Goal: Find specific page/section: Find specific page/section

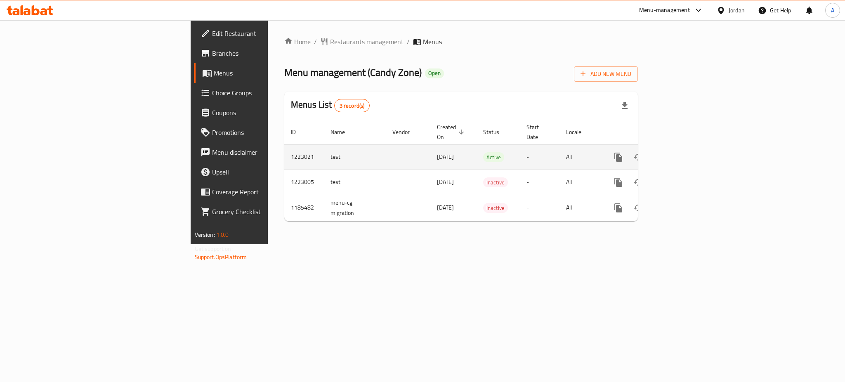
click at [683, 152] on icon "enhanced table" at bounding box center [678, 157] width 10 height 10
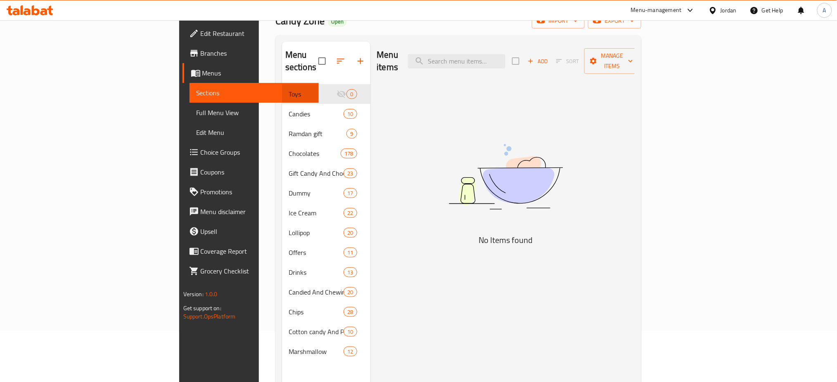
scroll to position [52, 0]
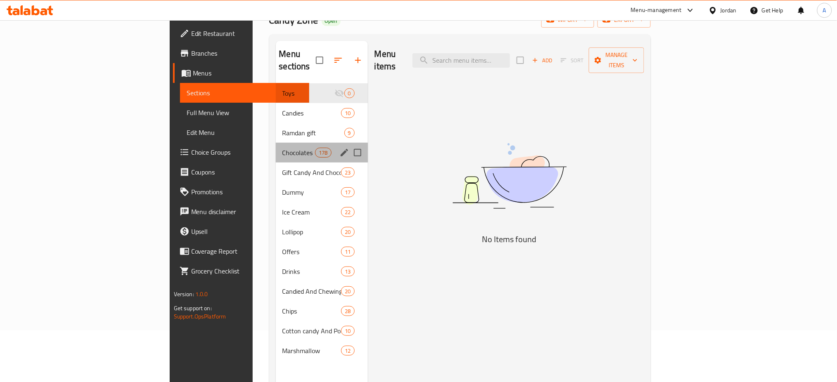
click at [276, 148] on div "Chocolates 178" at bounding box center [322, 153] width 92 height 20
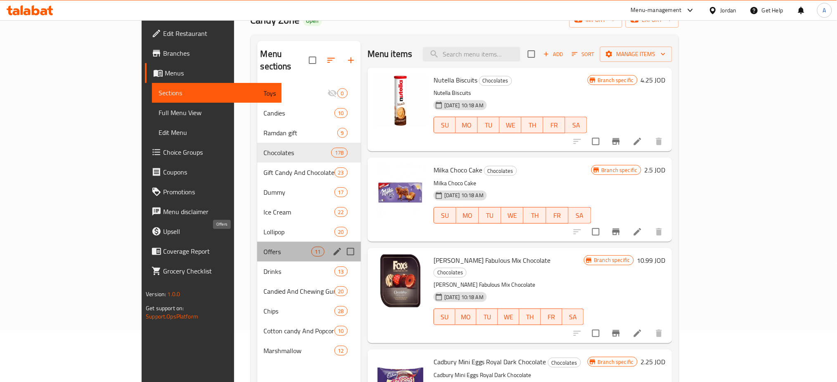
click at [264, 247] on span "Offers" at bounding box center [287, 252] width 47 height 10
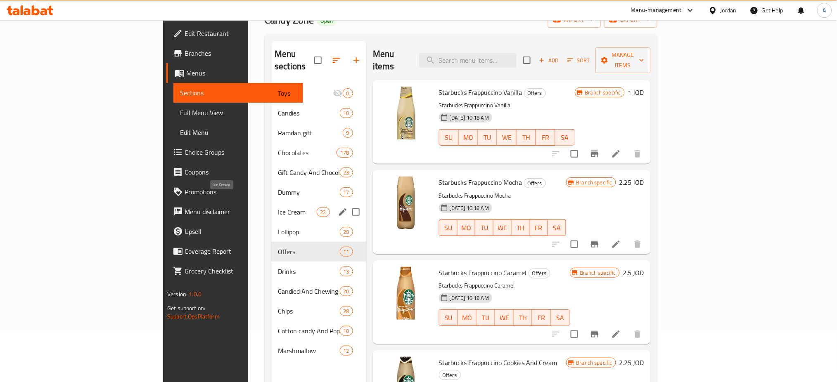
click at [278, 207] on span "Ice Cream" at bounding box center [297, 212] width 38 height 10
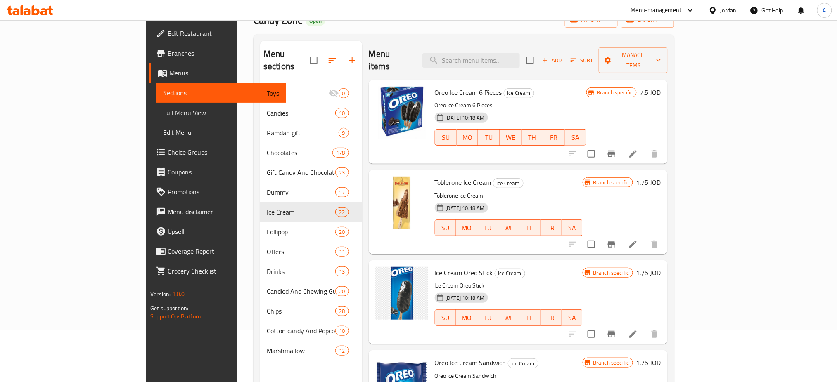
click at [618, 57] on div "Menu items Add Sort Manage items" at bounding box center [518, 60] width 299 height 39
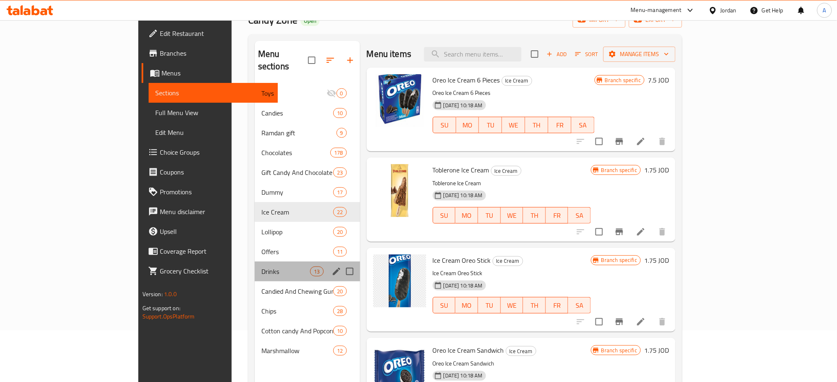
click at [255, 262] on div "Drinks 13" at bounding box center [307, 272] width 105 height 20
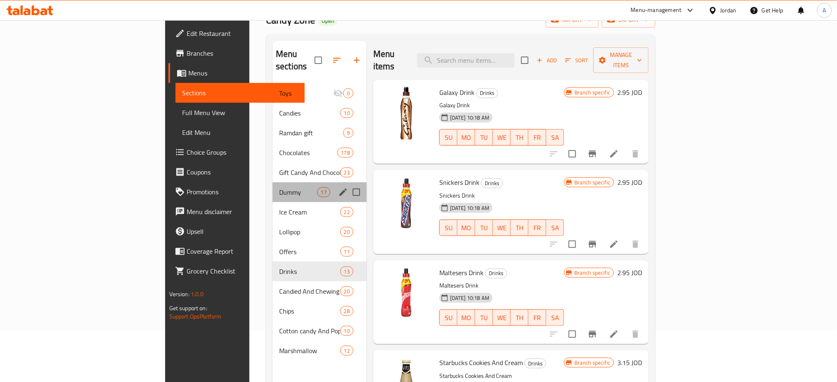
click at [272, 185] on div "Dummy 17" at bounding box center [319, 192] width 94 height 20
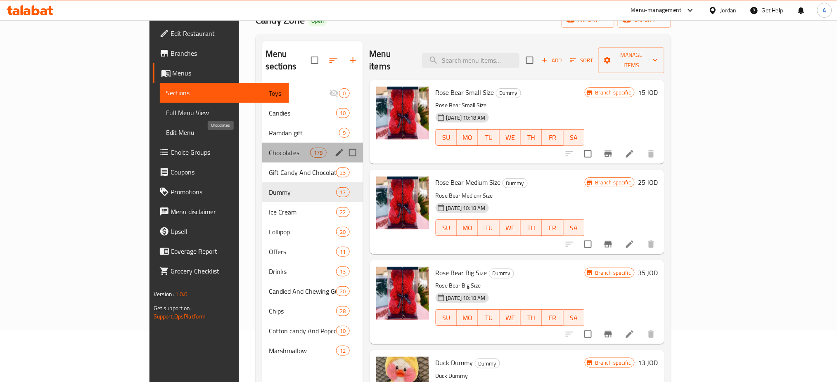
click at [269, 148] on span "Chocolates" at bounding box center [289, 153] width 41 height 10
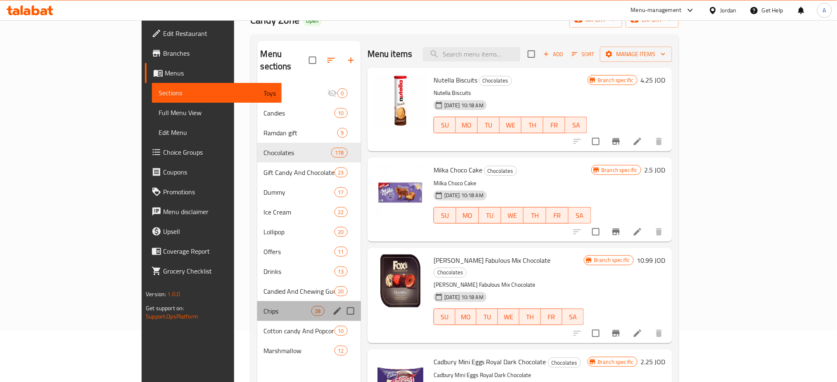
click at [257, 301] on div "Chips 28" at bounding box center [309, 311] width 104 height 20
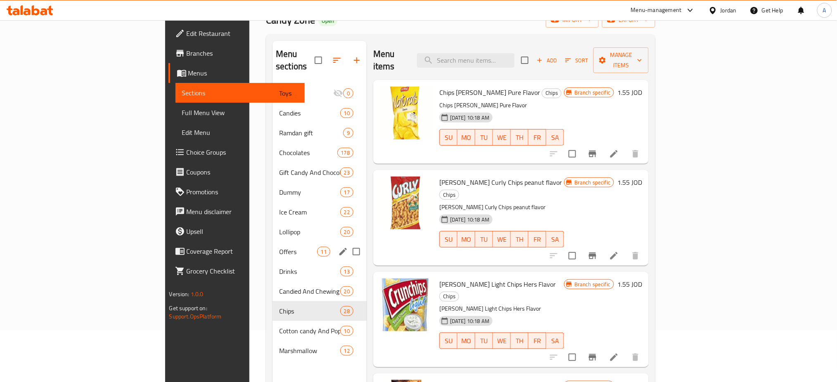
click at [272, 246] on div "Offers 11" at bounding box center [319, 252] width 94 height 20
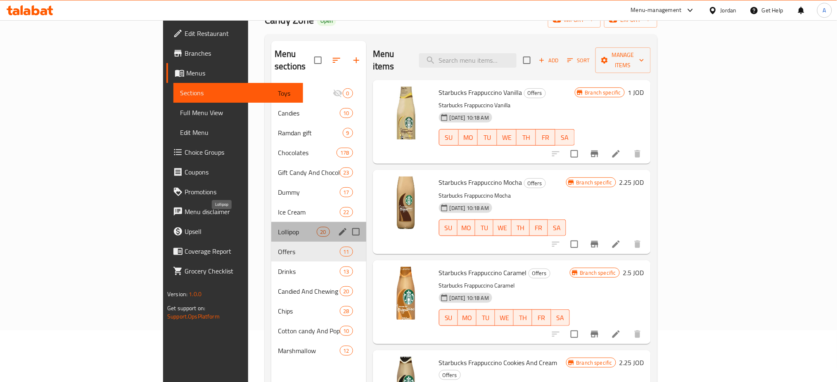
click at [278, 227] on span "Lollipop" at bounding box center [297, 232] width 38 height 10
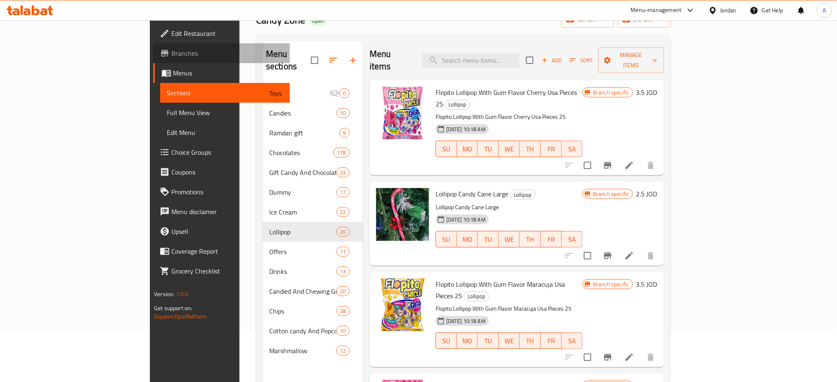
click at [171, 52] on span "Branches" at bounding box center [227, 53] width 112 height 10
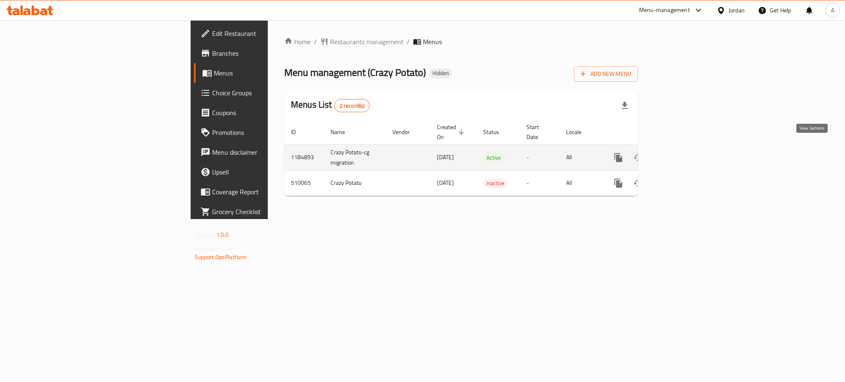
click at [683, 153] on icon "enhanced table" at bounding box center [678, 158] width 10 height 10
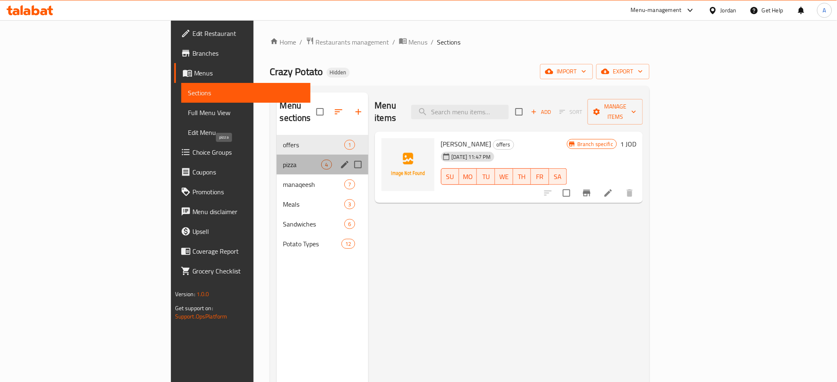
click at [283, 160] on span "pizza" at bounding box center [302, 165] width 38 height 10
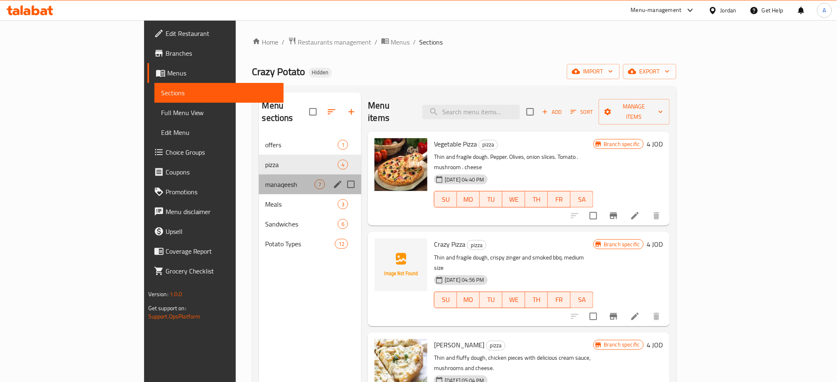
click at [259, 181] on div "manaqeesh 7" at bounding box center [310, 185] width 103 height 20
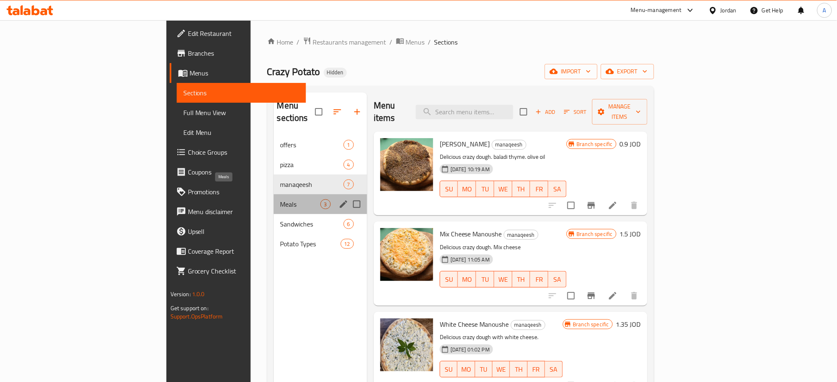
click at [280, 199] on span "Meals" at bounding box center [300, 204] width 40 height 10
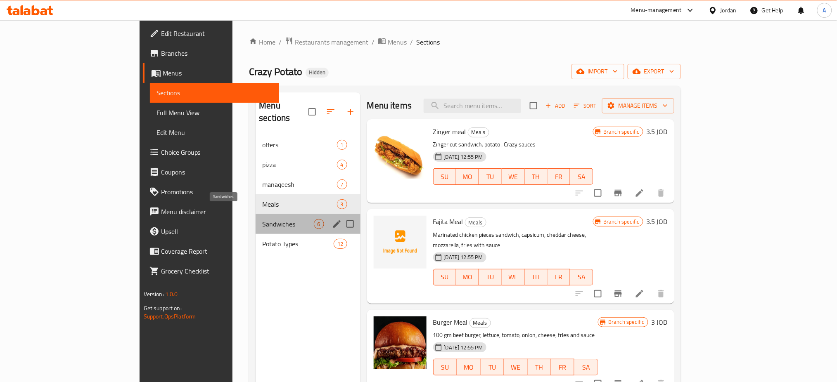
click at [262, 219] on span "Sandwiches" at bounding box center [287, 224] width 51 height 10
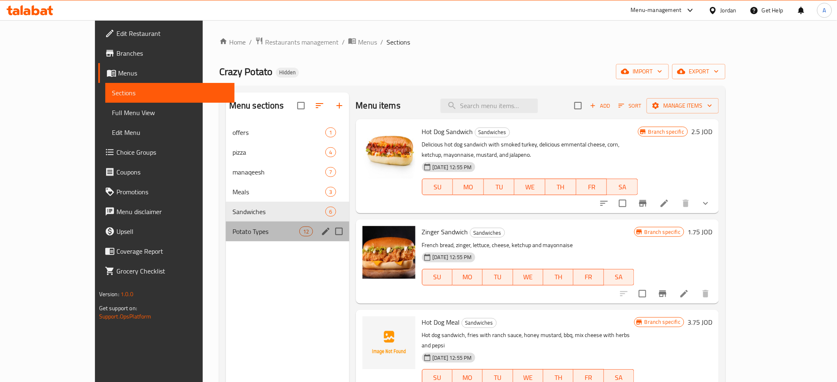
click at [226, 225] on div "Potato Types 12" at bounding box center [287, 232] width 123 height 20
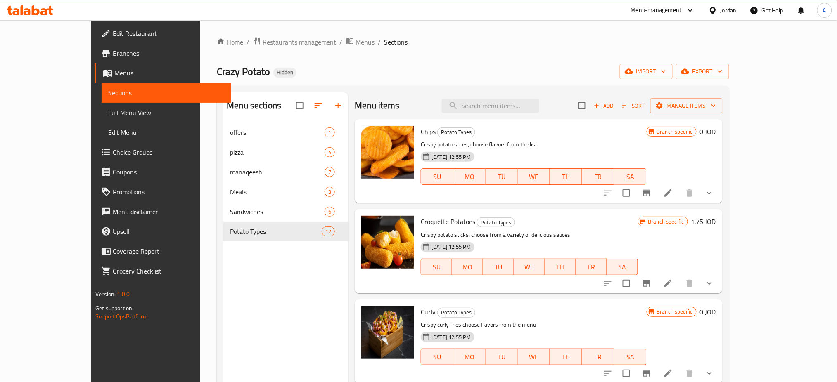
click at [263, 37] on span "Restaurants management" at bounding box center [299, 42] width 73 height 10
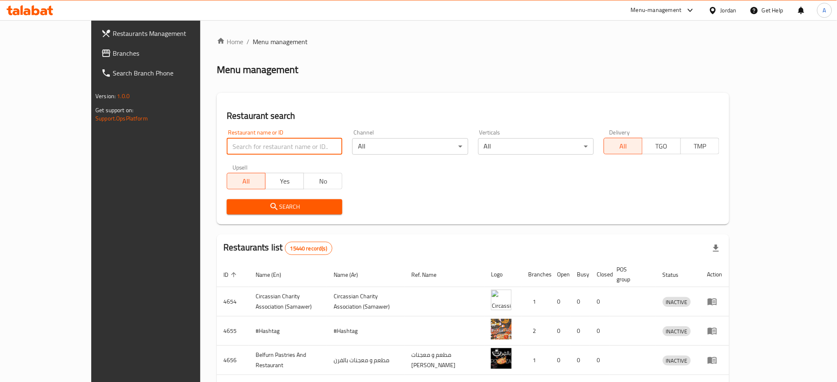
click at [246, 151] on input "search" at bounding box center [285, 146] width 116 height 17
paste input "[PERSON_NAME]"
type input "[PERSON_NAME]"
click button "Search" at bounding box center [285, 206] width 116 height 15
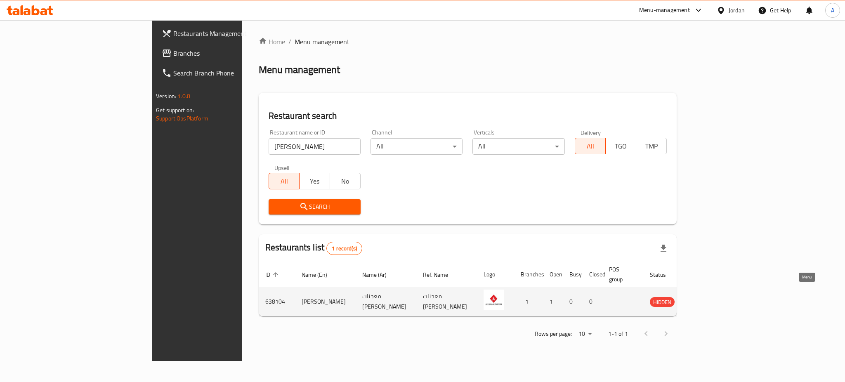
click at [709, 297] on link "enhanced table" at bounding box center [700, 302] width 15 height 10
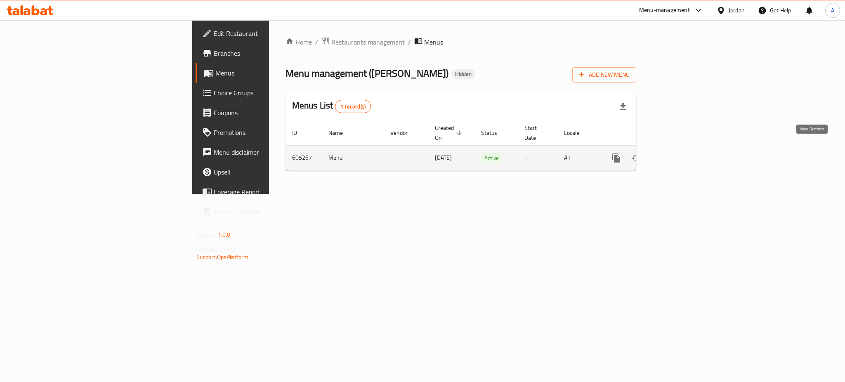
click at [686, 156] on link "enhanced table" at bounding box center [676, 158] width 20 height 20
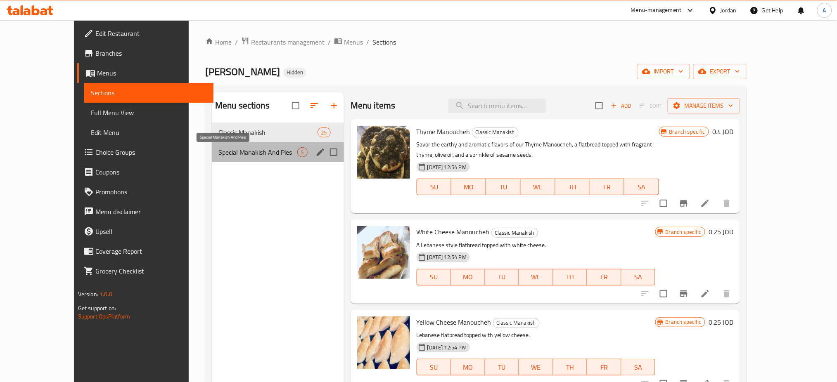
click at [220, 149] on span "Special Manakish And Pies" at bounding box center [257, 152] width 79 height 10
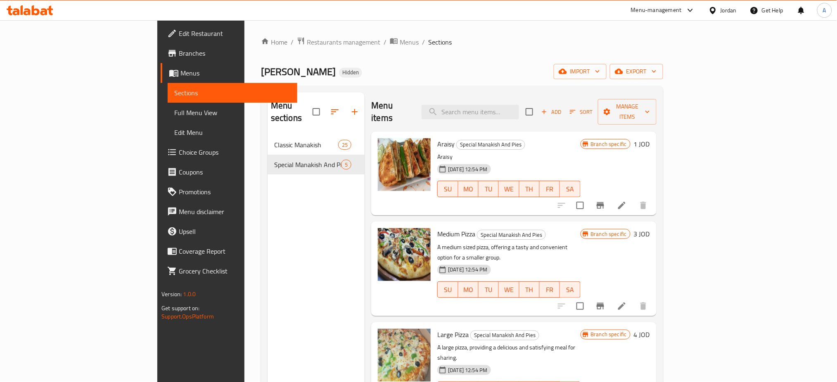
click at [179, 52] on span "Branches" at bounding box center [235, 53] width 112 height 10
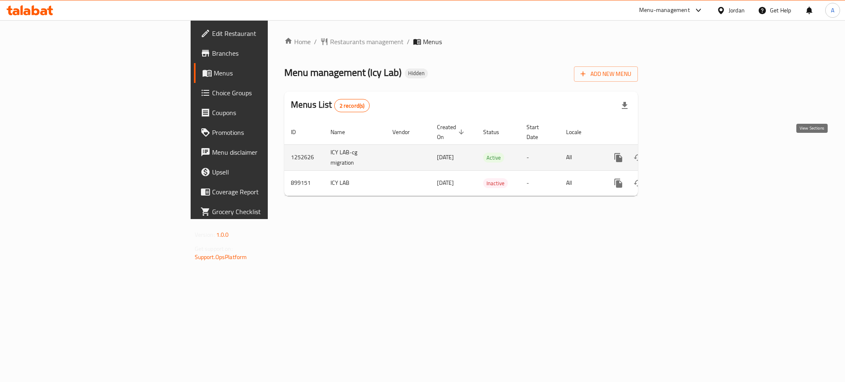
click at [688, 151] on link "enhanced table" at bounding box center [678, 158] width 20 height 20
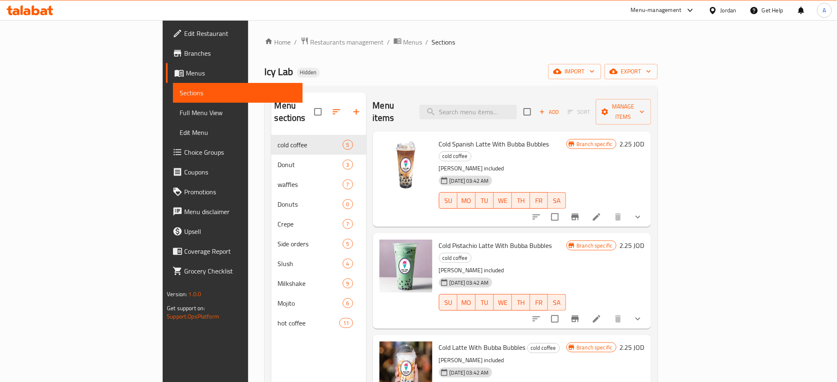
click at [265, 69] on span "Icy Lab" at bounding box center [279, 71] width 29 height 19
copy span "Icy Lab"
click at [310, 47] on span "Restaurants management" at bounding box center [346, 42] width 73 height 10
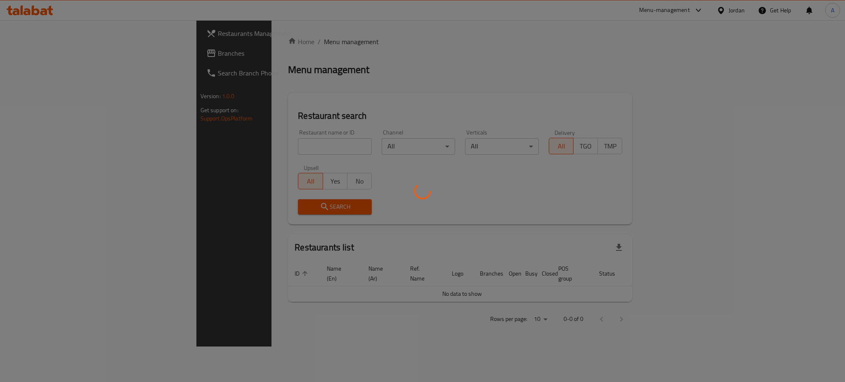
click at [224, 158] on div at bounding box center [422, 191] width 845 height 382
click at [227, 149] on div at bounding box center [422, 191] width 845 height 382
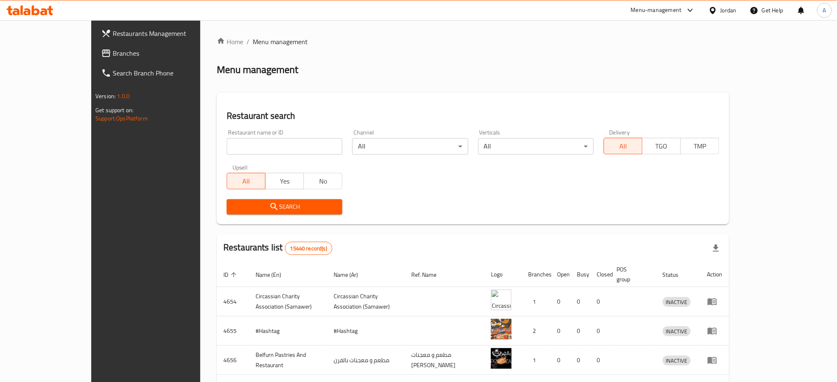
click at [227, 148] on input "search" at bounding box center [285, 146] width 116 height 17
paste input "Hot Shot"
type input "Hot Shot"
click button "Search" at bounding box center [285, 206] width 116 height 15
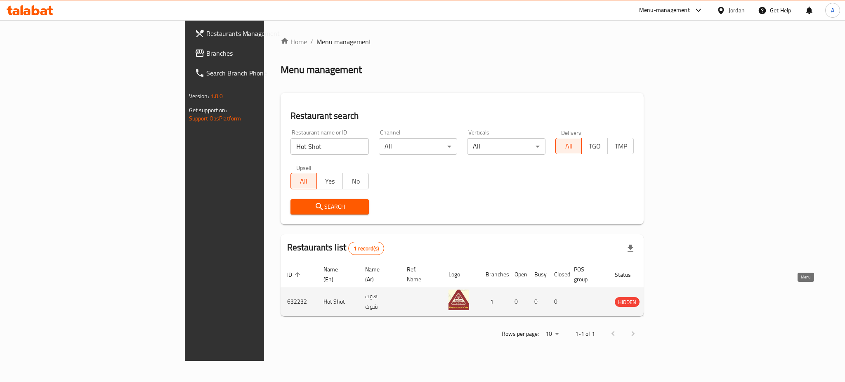
click at [668, 297] on icon "enhanced table" at bounding box center [663, 302] width 10 height 10
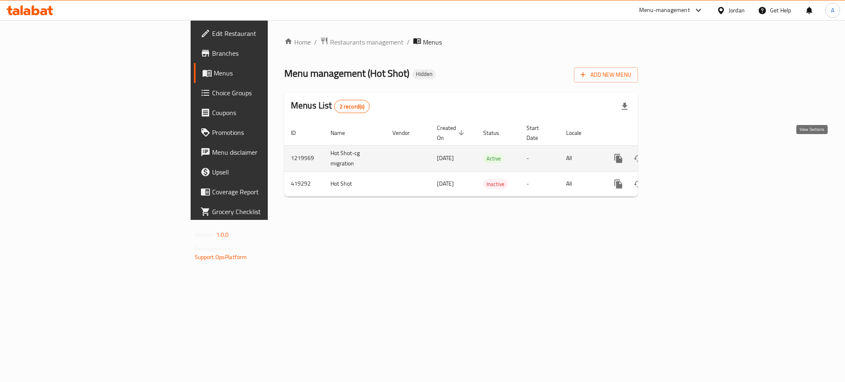
click at [683, 154] on icon "enhanced table" at bounding box center [678, 159] width 10 height 10
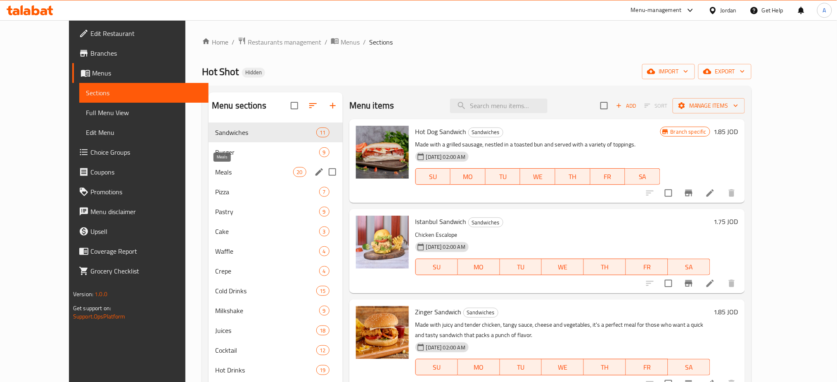
click at [215, 177] on span "Meals" at bounding box center [254, 172] width 78 height 10
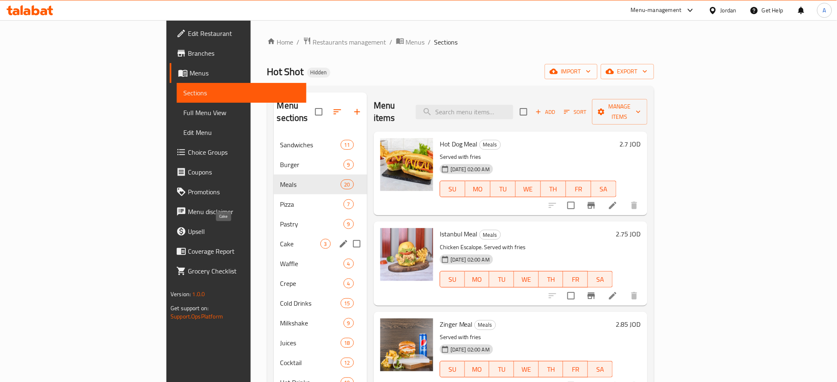
click at [280, 239] on span "Cake" at bounding box center [300, 244] width 40 height 10
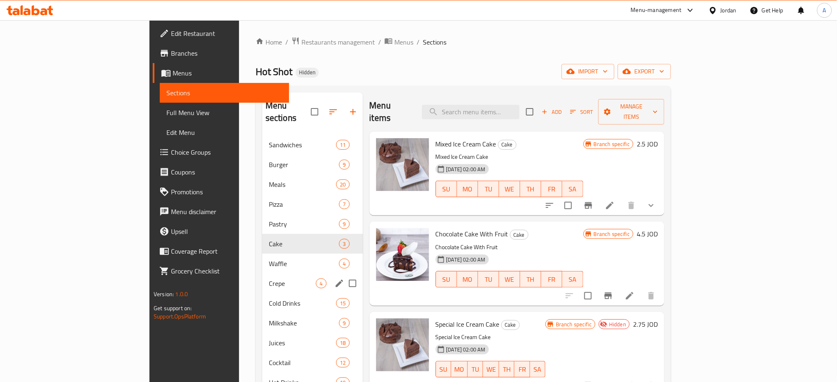
click at [269, 279] on span "Crepe" at bounding box center [292, 284] width 47 height 10
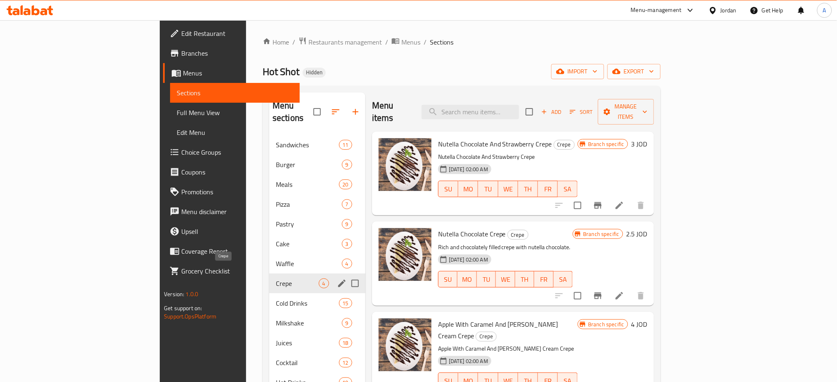
click at [269, 237] on div "Cake 3" at bounding box center [317, 244] width 96 height 20
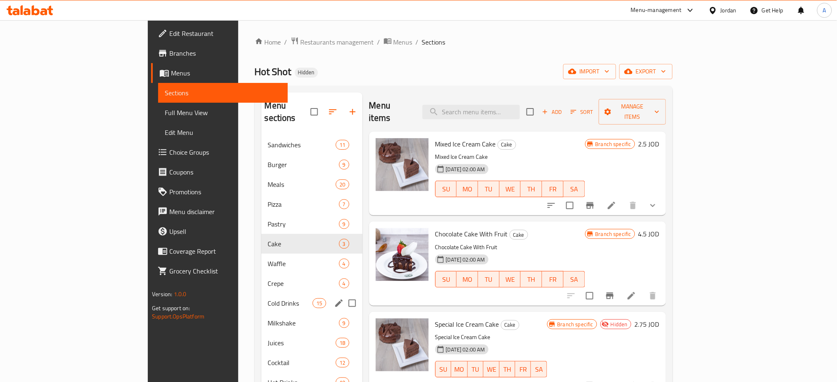
click at [261, 313] on div "Milkshake 9" at bounding box center [311, 323] width 101 height 20
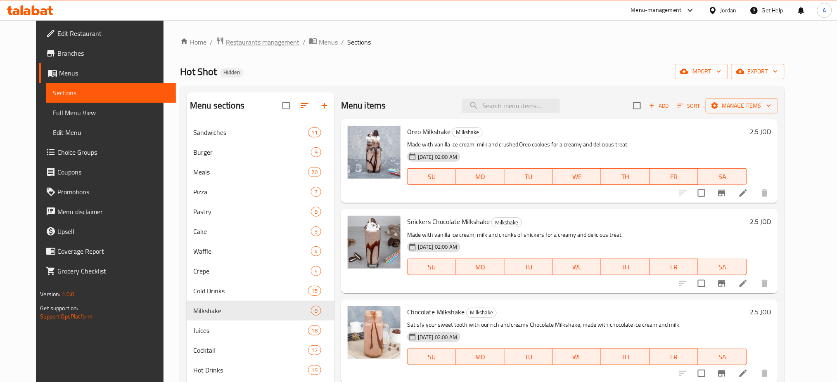
click at [235, 43] on span "Restaurants management" at bounding box center [262, 42] width 73 height 10
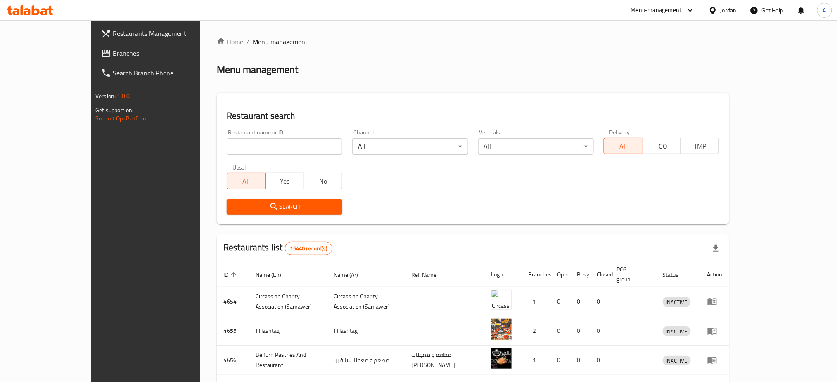
click at [238, 145] on input "search" at bounding box center [285, 146] width 116 height 17
paste input "Fast food"
type input "Fast food"
click button "Search" at bounding box center [285, 206] width 116 height 15
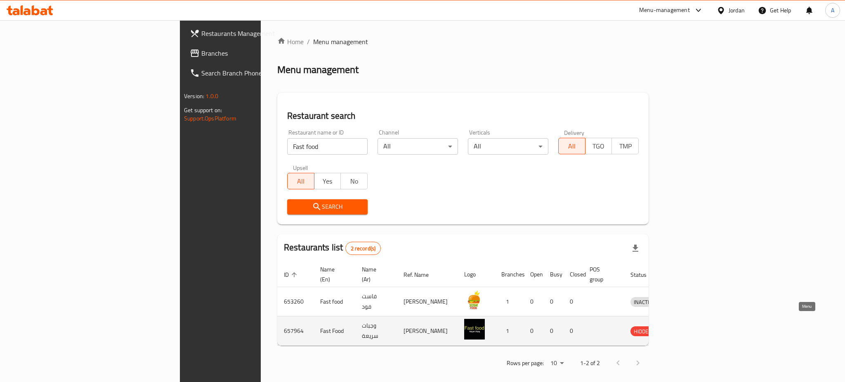
click at [684, 330] on icon "enhanced table" at bounding box center [682, 331] width 3 height 3
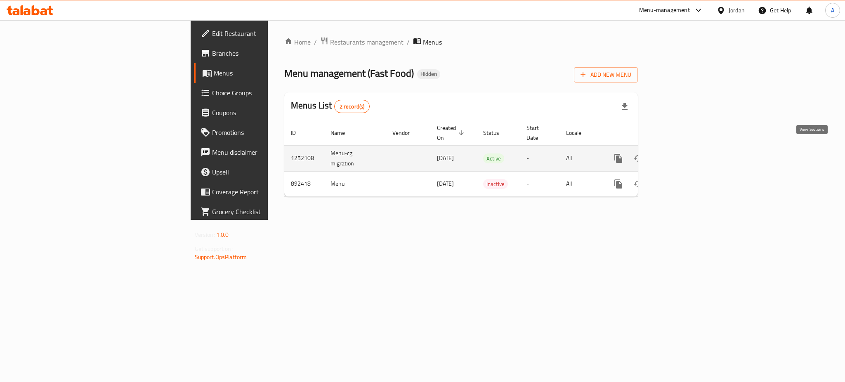
click at [683, 154] on icon "enhanced table" at bounding box center [678, 159] width 10 height 10
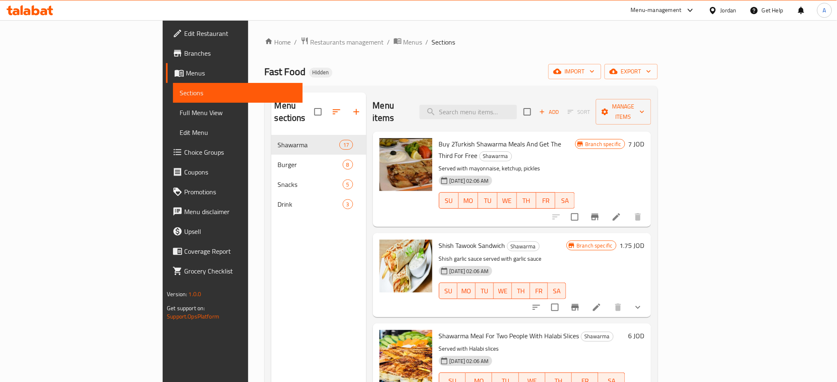
click at [265, 73] on span "Fast Food" at bounding box center [285, 71] width 41 height 19
click at [265, 72] on span "Fast Food" at bounding box center [285, 71] width 41 height 19
copy span "Food"
click at [265, 78] on span "Fast Food" at bounding box center [285, 71] width 41 height 19
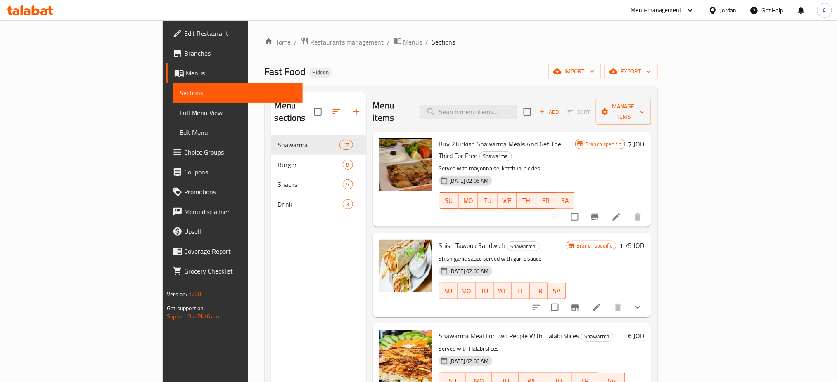
click at [265, 78] on span "Fast Food" at bounding box center [285, 71] width 41 height 19
click at [265, 60] on div "Home / Restaurants management / Menus / Sections Fast Food Hidden import export…" at bounding box center [461, 259] width 393 height 445
click at [310, 42] on span "Restaurants management" at bounding box center [346, 42] width 73 height 10
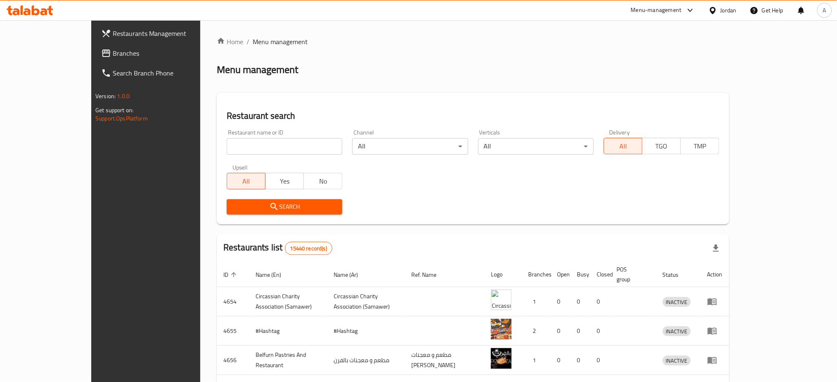
click at [232, 128] on div "Restaurant name or ID Restaurant name or ID" at bounding box center [284, 142] width 125 height 35
drag, startPoint x: 232, startPoint y: 142, endPoint x: 230, endPoint y: 149, distance: 6.3
click at [232, 143] on input "search" at bounding box center [285, 146] width 116 height 17
paste input "Basha Waffle"
type input "Basha Waffle"
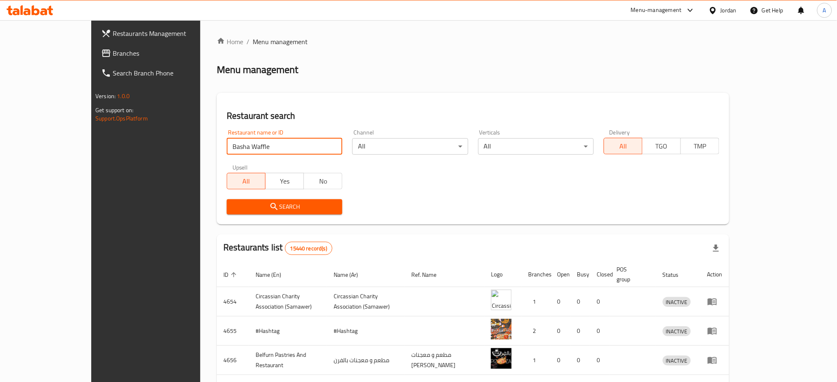
click button "Search" at bounding box center [285, 206] width 116 height 15
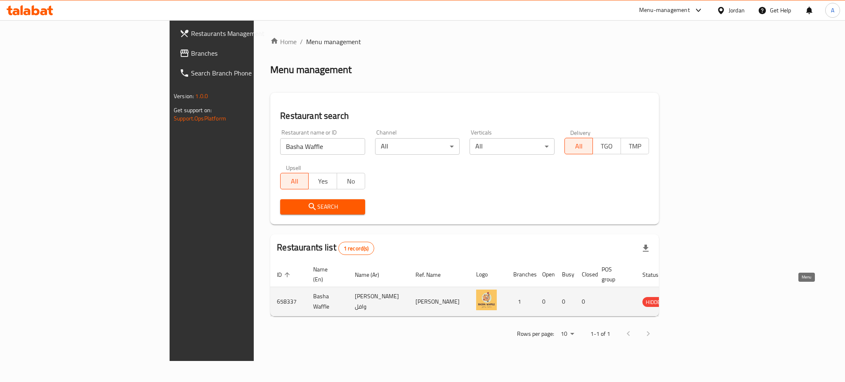
click at [701, 297] on link "enhanced table" at bounding box center [693, 302] width 15 height 10
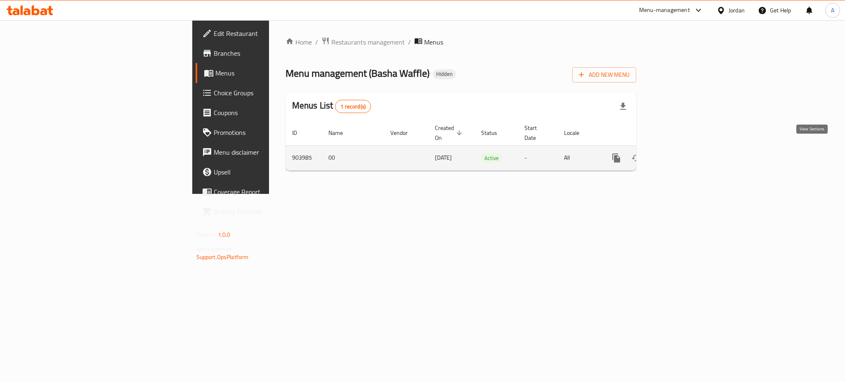
click at [681, 153] on icon "enhanced table" at bounding box center [676, 158] width 10 height 10
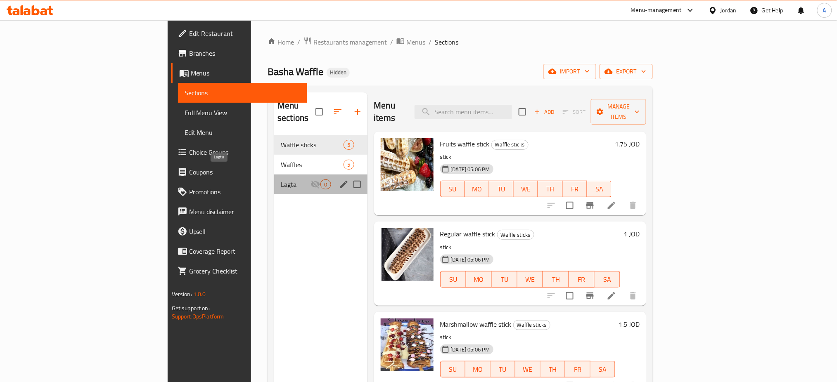
click at [281, 180] on span "Lagta" at bounding box center [296, 185] width 30 height 10
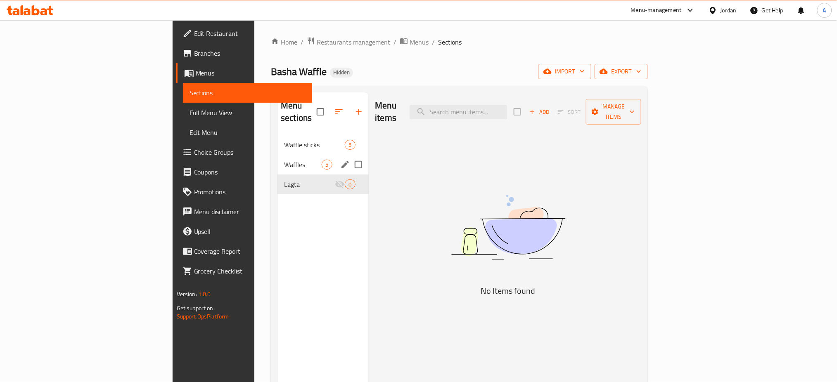
click at [284, 160] on span "Waffles" at bounding box center [303, 165] width 38 height 10
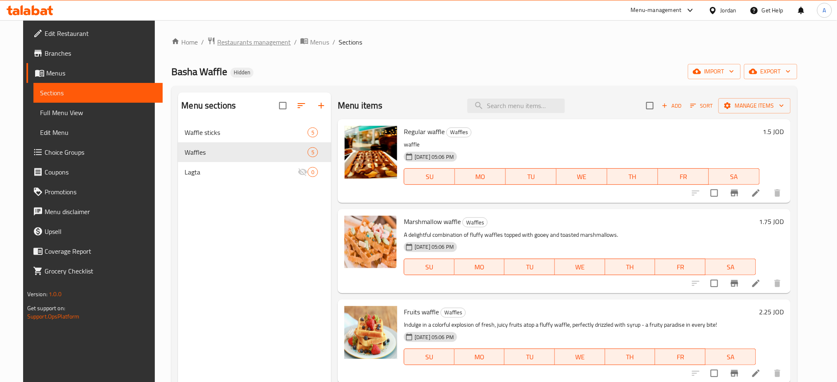
click at [230, 43] on span "Restaurants management" at bounding box center [253, 42] width 73 height 10
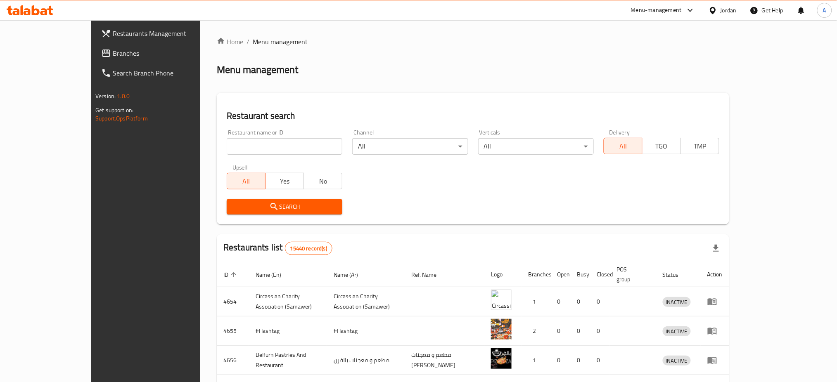
click at [236, 150] on input "search" at bounding box center [285, 146] width 116 height 17
paste input "Basha Waffle"
type input "Basha Waffle"
click button "Search" at bounding box center [285, 206] width 116 height 15
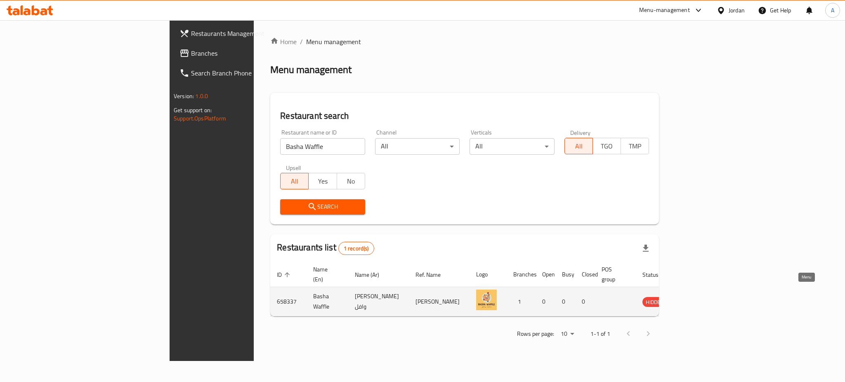
click at [701, 297] on link "enhanced table" at bounding box center [693, 302] width 15 height 10
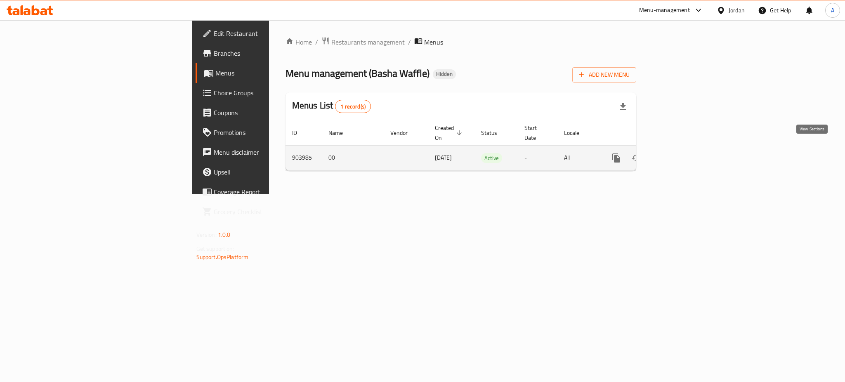
click at [681, 154] on icon "enhanced table" at bounding box center [676, 158] width 10 height 10
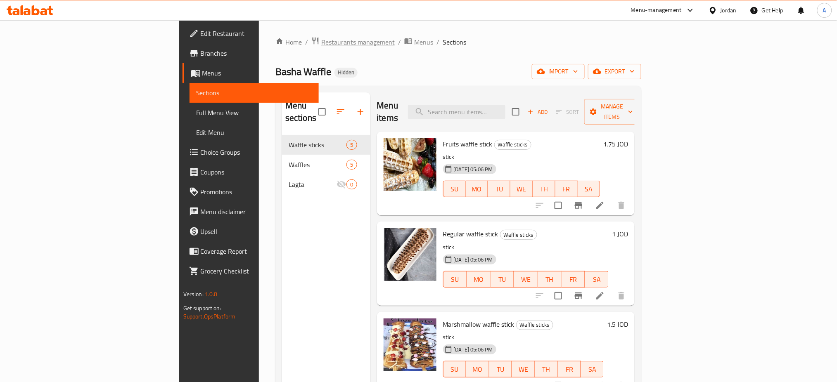
click at [321, 45] on span "Restaurants management" at bounding box center [357, 42] width 73 height 10
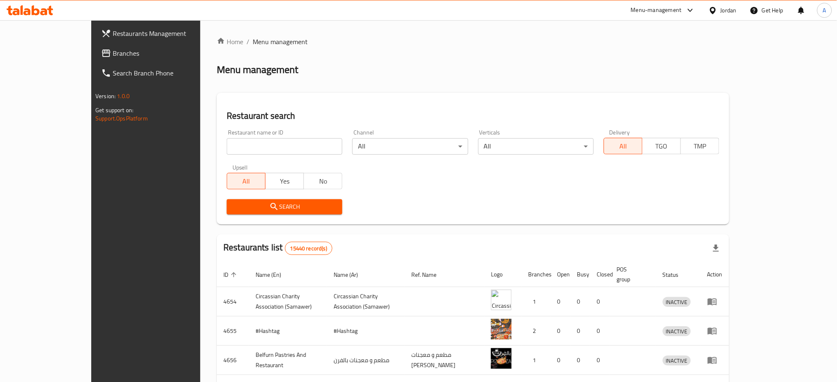
click at [230, 142] on input "search" at bounding box center [285, 146] width 116 height 17
type input "ebda3at banat"
click button "Search" at bounding box center [285, 206] width 116 height 15
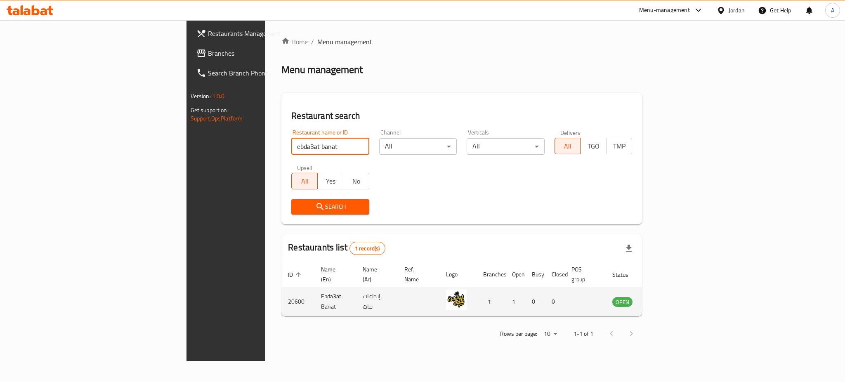
click at [665, 299] on icon "enhanced table" at bounding box center [660, 302] width 9 height 7
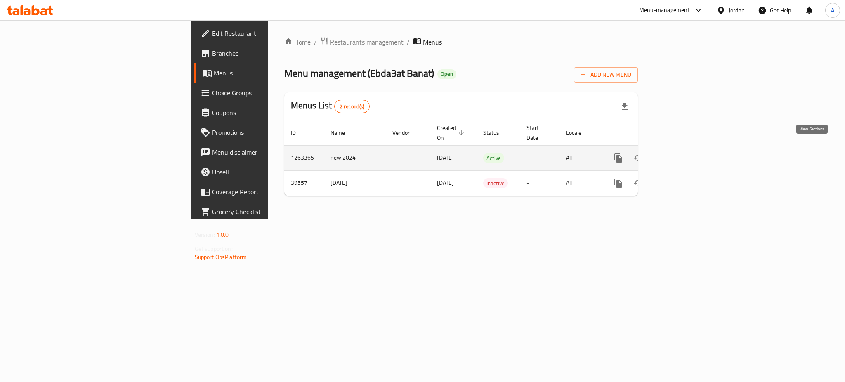
click at [683, 153] on icon "enhanced table" at bounding box center [678, 158] width 10 height 10
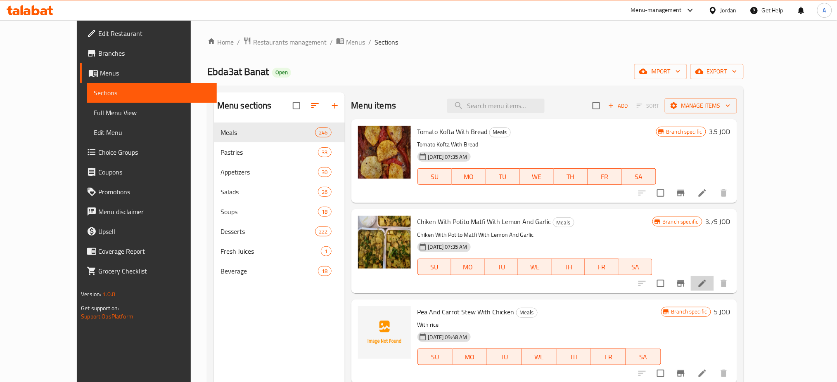
click at [714, 282] on li at bounding box center [702, 283] width 23 height 15
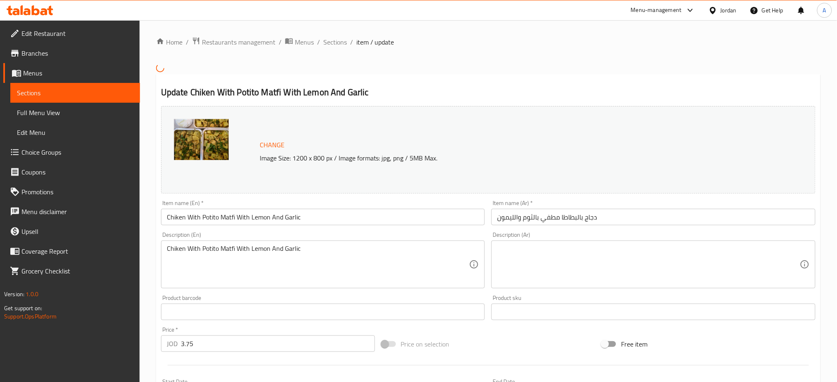
click at [212, 217] on input "Chiken With Potito Matfi With Lemon And Garlic" at bounding box center [323, 217] width 324 height 17
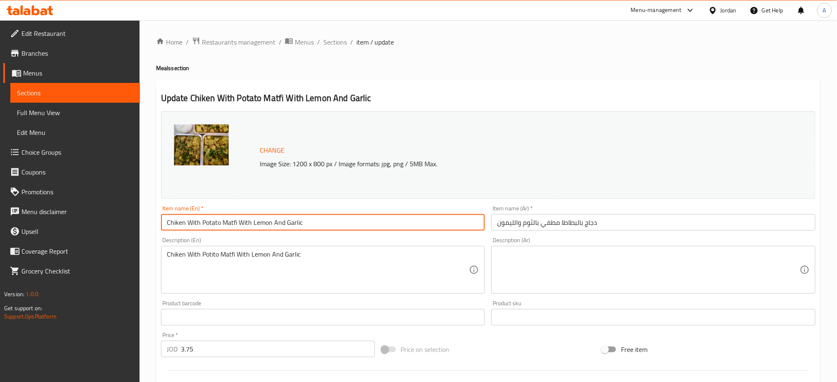
type input "Chiken With Potato Matfi With Lemon And Garlic"
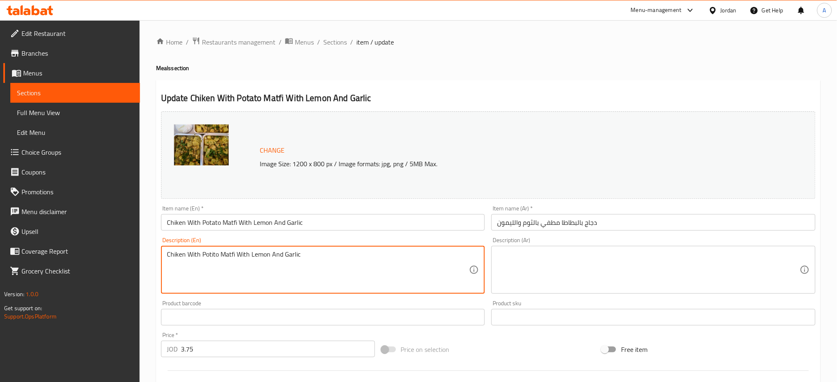
click at [213, 254] on textarea "Chiken With Potito Matfi With Lemon And Garlic" at bounding box center [318, 270] width 303 height 39
click at [175, 255] on textarea "Chiken With Potato Matfi With Lemon And Garlic" at bounding box center [318, 270] width 303 height 39
click at [177, 255] on textarea "Chiken With Potato Matfi With Lemon And Garlic" at bounding box center [318, 270] width 303 height 39
type textarea "Chiken With Potato Matfi With Lemon And Garlic"
click at [226, 40] on span "Restaurants management" at bounding box center [238, 42] width 73 height 10
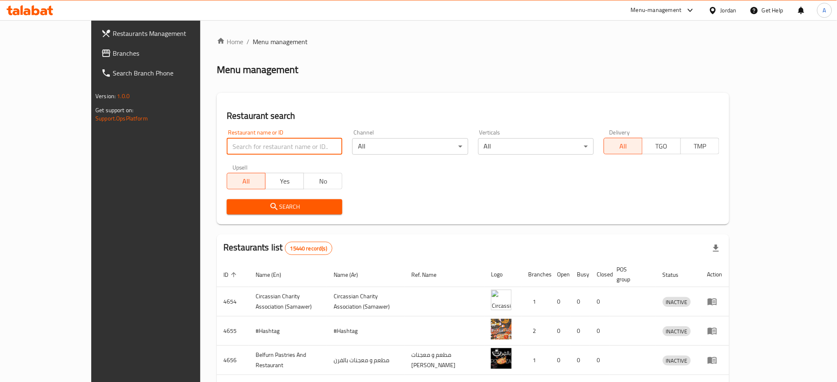
click at [267, 144] on input "search" at bounding box center [285, 146] width 116 height 17
click at [263, 142] on input "search" at bounding box center [285, 146] width 116 height 17
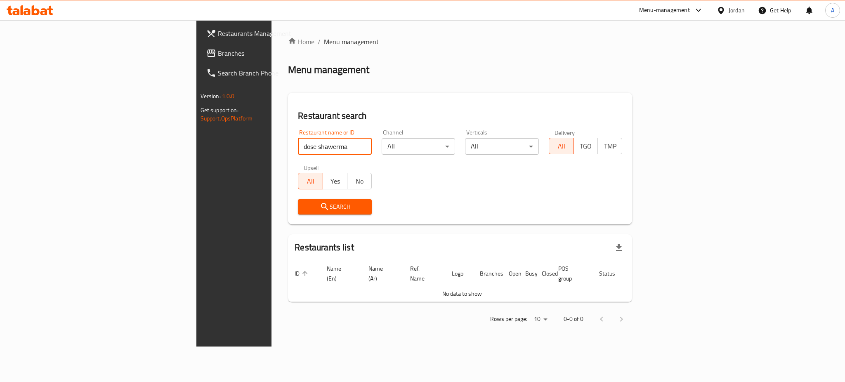
drag, startPoint x: 241, startPoint y: 150, endPoint x: 93, endPoint y: 154, distance: 147.8
click at [196, 154] on div "Restaurants Management Branches Search Branch Phone Version: 1.0.0 Get support …" at bounding box center [422, 183] width 453 height 327
paste input "Dose Shawarma & More"
type input "Dose Shawarma & More"
click button "Search" at bounding box center [335, 206] width 74 height 15
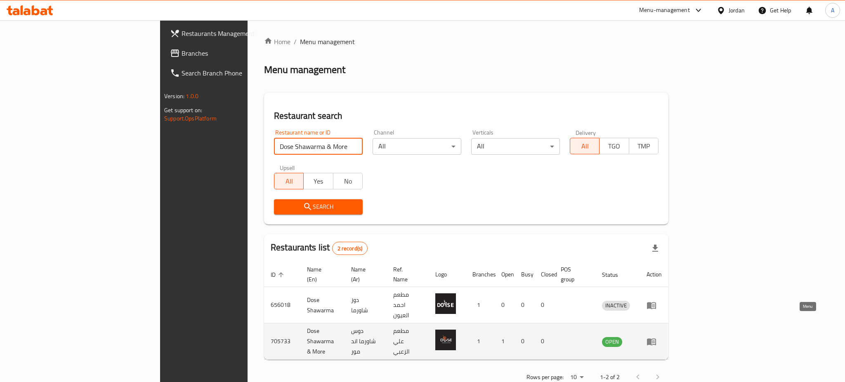
click at [655, 341] on icon "enhanced table" at bounding box center [653, 342] width 3 height 3
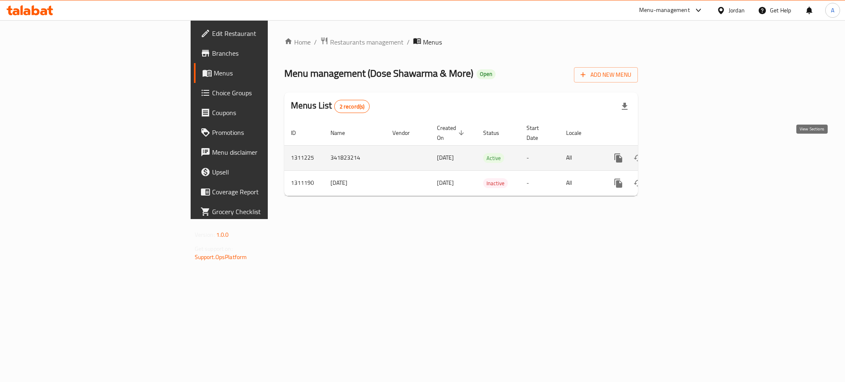
click at [688, 149] on link "enhanced table" at bounding box center [678, 158] width 20 height 20
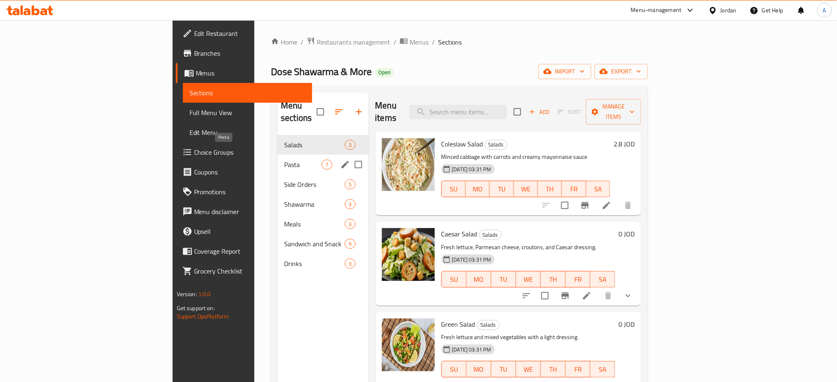
click at [284, 160] on span "Pasta" at bounding box center [303, 165] width 38 height 10
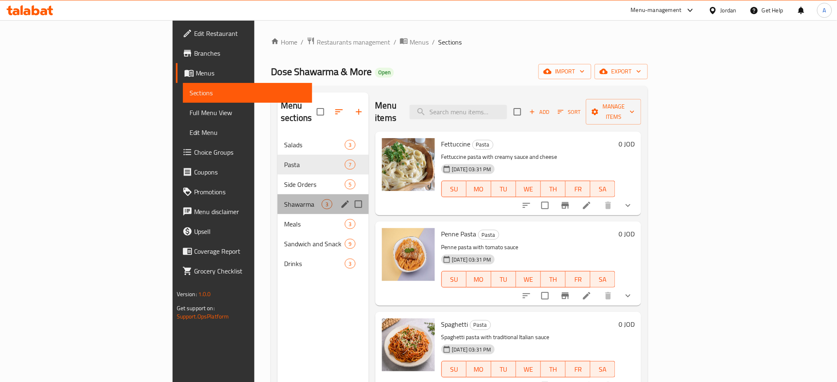
click at [277, 201] on div "Shawarma 3" at bounding box center [322, 204] width 91 height 20
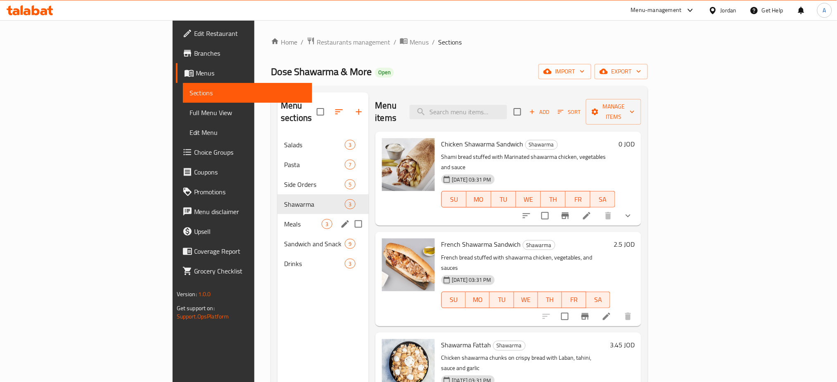
click at [277, 217] on div "Meals 3" at bounding box center [322, 224] width 91 height 20
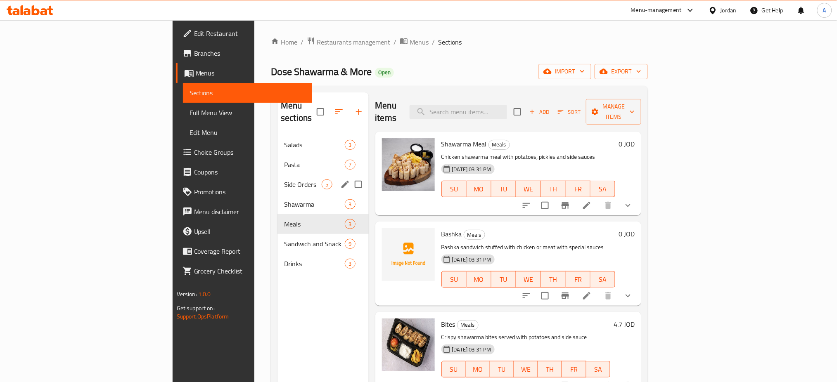
click at [284, 180] on span "Side Orders" at bounding box center [303, 185] width 38 height 10
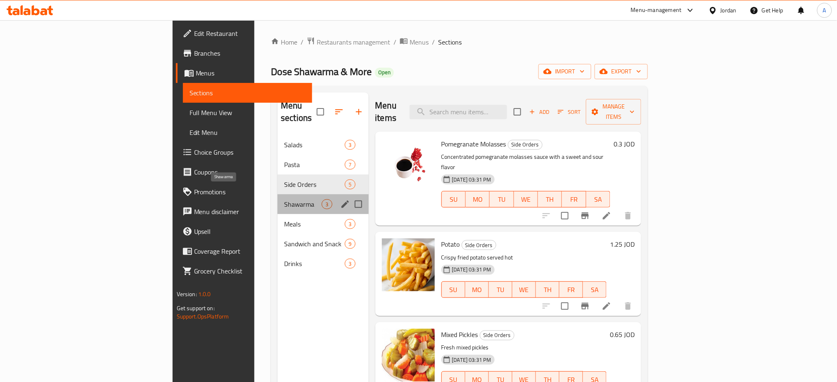
click at [284, 199] on span "Shawarma" at bounding box center [303, 204] width 38 height 10
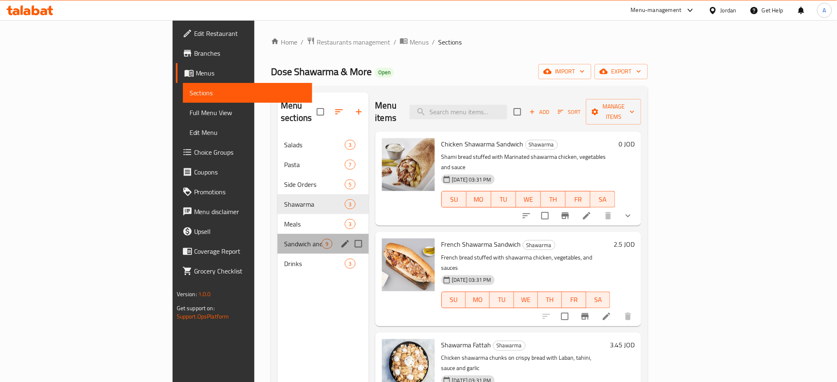
click at [277, 234] on div "Sandwich and Snack 9" at bounding box center [322, 244] width 91 height 20
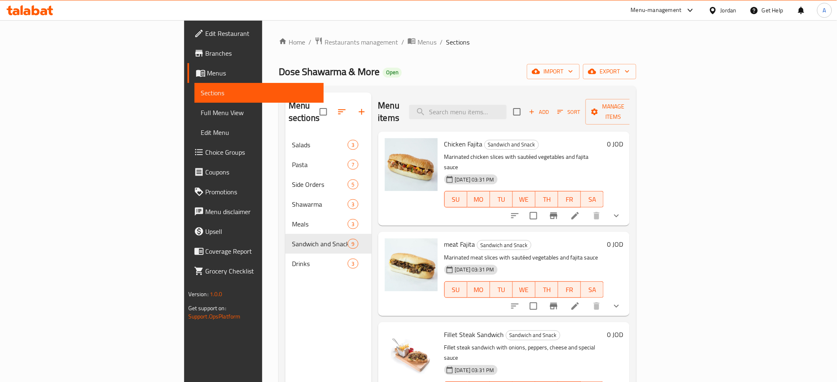
click at [285, 336] on div "Menu sections Salads 3 Pasta 7 Side Orders 5 Shawarma 3 Meals 3 Sandwich and Sn…" at bounding box center [328, 283] width 86 height 382
click at [324, 38] on span "Restaurants management" at bounding box center [360, 42] width 73 height 10
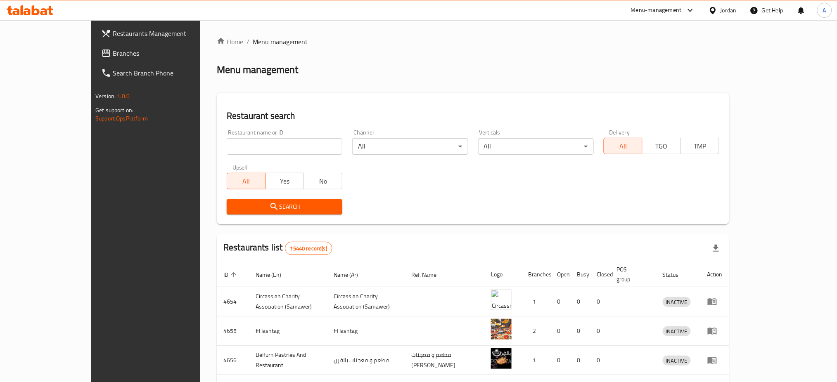
click at [227, 147] on input "search" at bounding box center [285, 146] width 116 height 17
paste input "Snackanji"
type input "Snackanji"
click button "Search" at bounding box center [285, 206] width 116 height 15
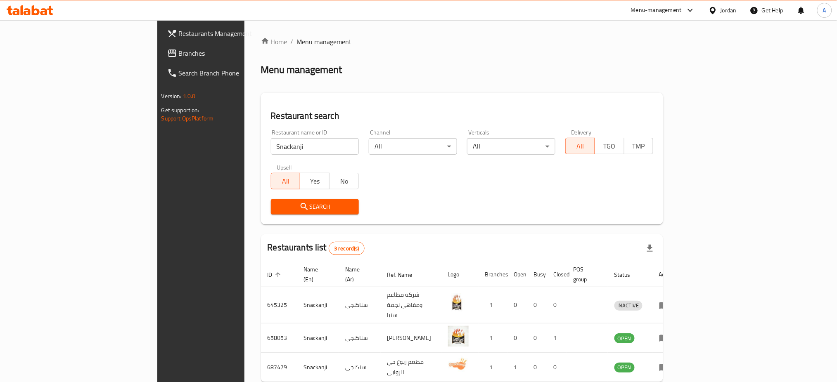
click at [662, 9] on div "Menu-management" at bounding box center [656, 10] width 51 height 10
click at [646, 62] on div "Agent Campaigns Center" at bounding box center [633, 55] width 124 height 19
